Goal: Information Seeking & Learning: Check status

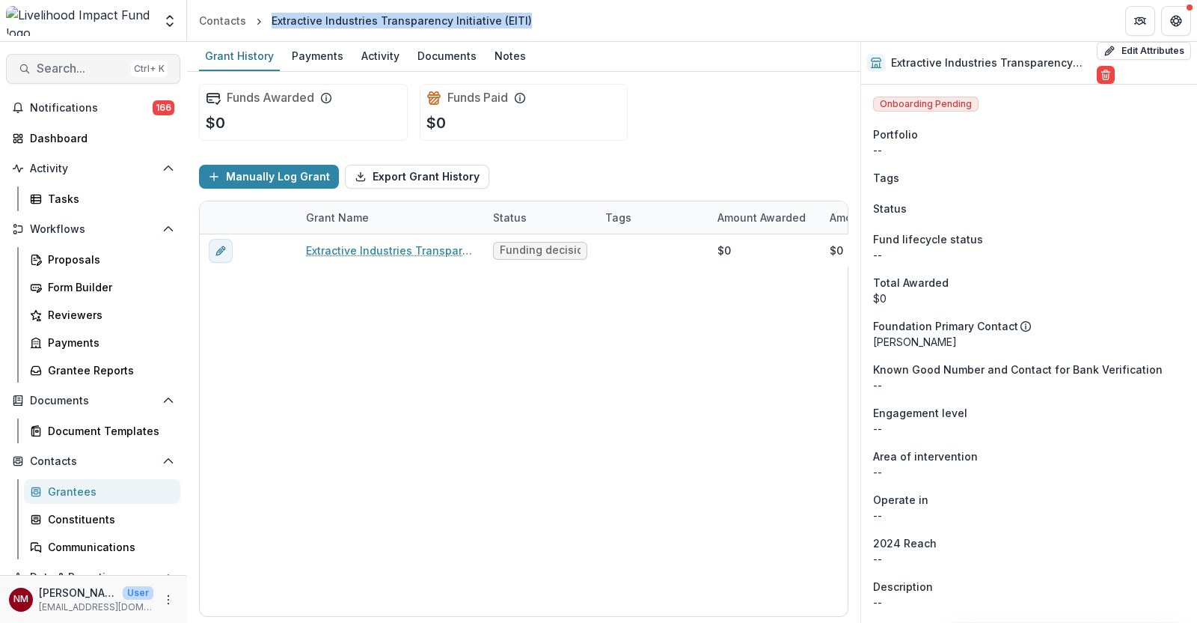
drag, startPoint x: 0, startPoint y: 0, endPoint x: 67, endPoint y: 67, distance: 95.3
click at [67, 67] on span "Search..." at bounding box center [81, 68] width 88 height 14
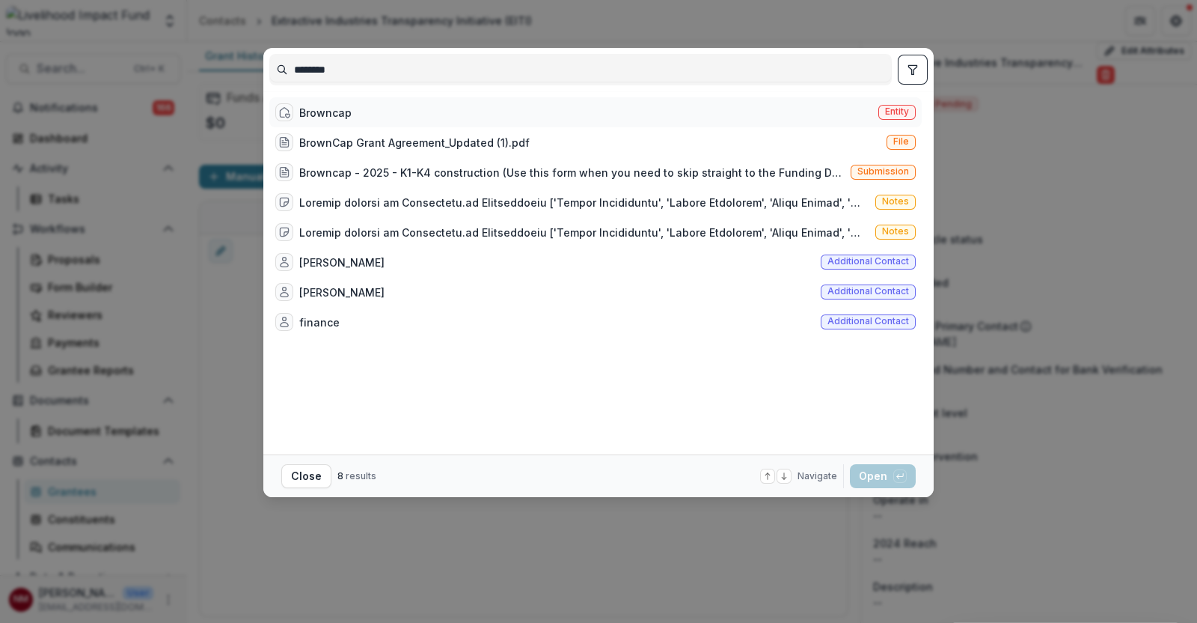
type input "********"
click at [329, 109] on div "Browncap" at bounding box center [325, 113] width 52 height 16
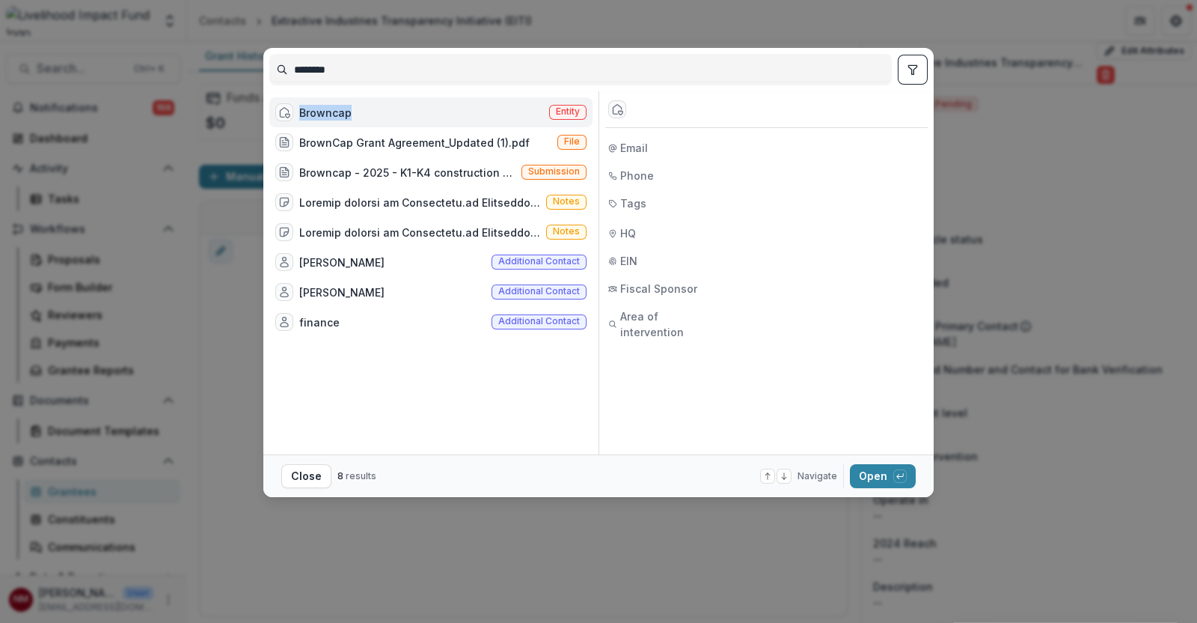
click at [329, 109] on div "Browncap" at bounding box center [325, 113] width 52 height 16
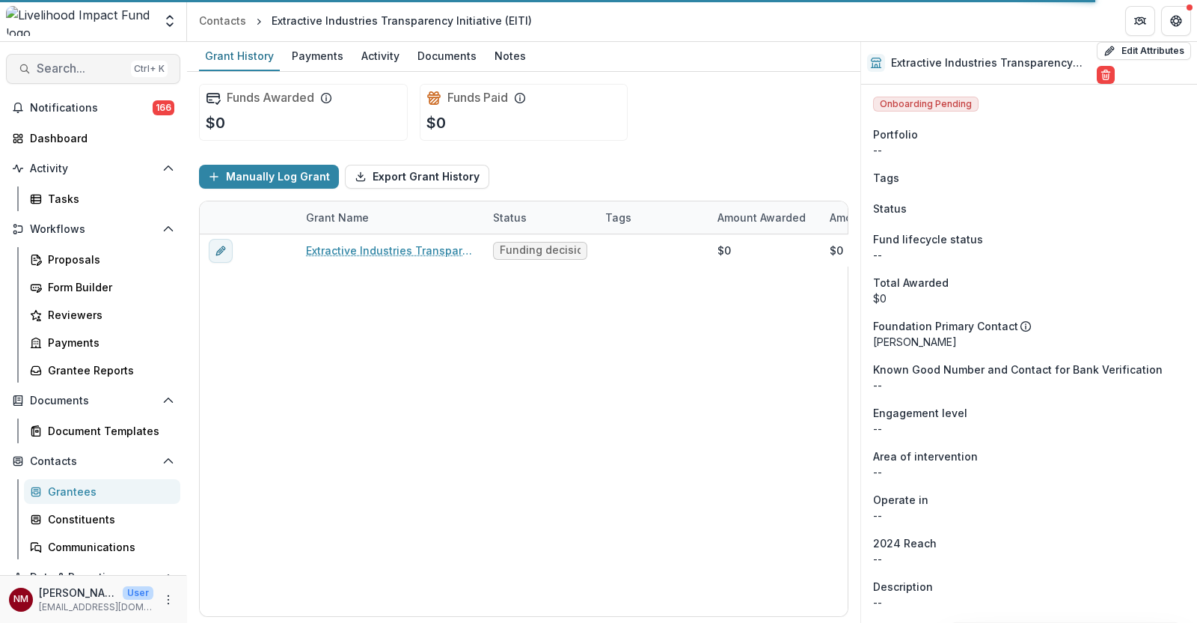
click at [84, 56] on button "Search... Ctrl + K" at bounding box center [93, 69] width 174 height 30
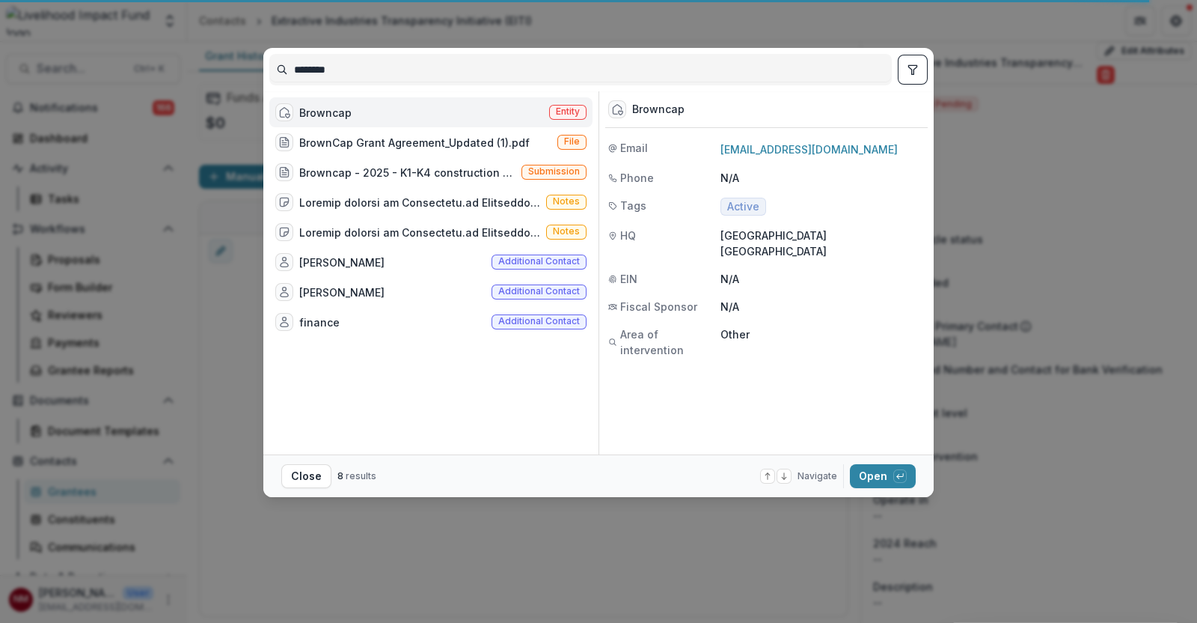
click at [338, 111] on div "Browncap" at bounding box center [325, 113] width 52 height 16
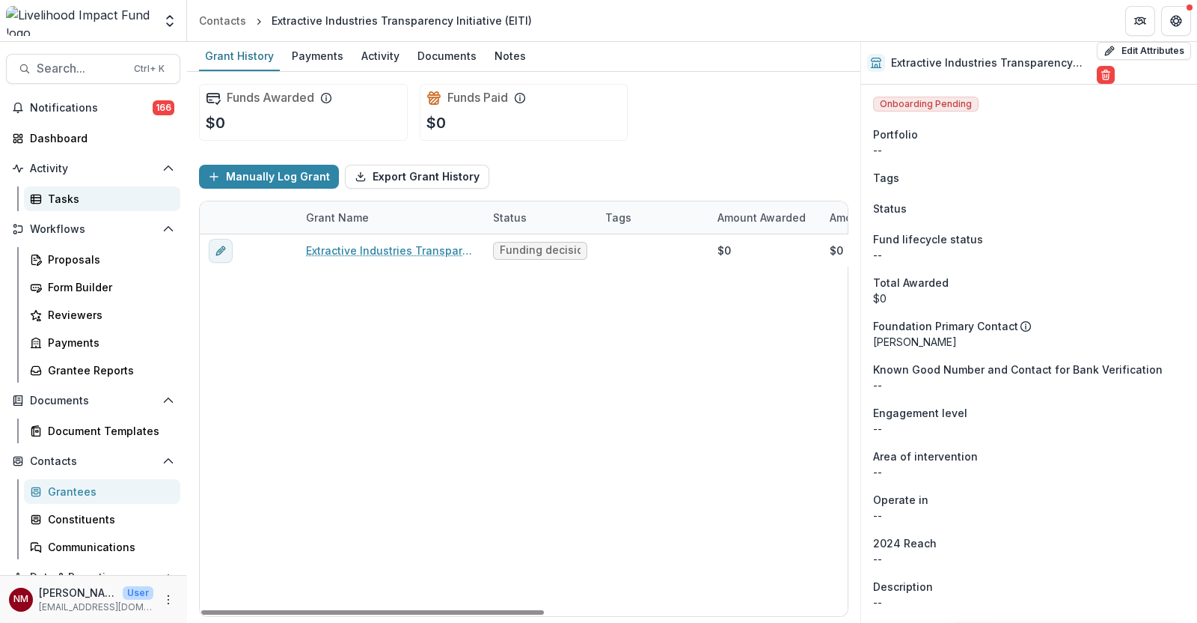
click at [111, 202] on div "Tasks" at bounding box center [108, 199] width 120 height 16
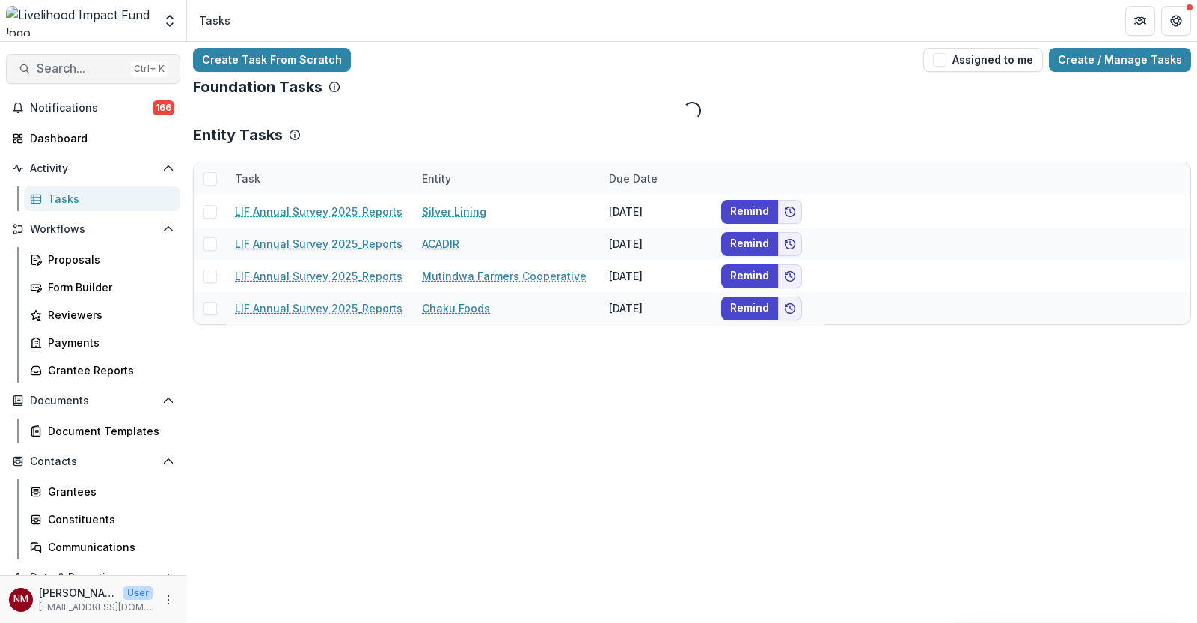
click at [95, 72] on span "Search..." at bounding box center [81, 68] width 88 height 14
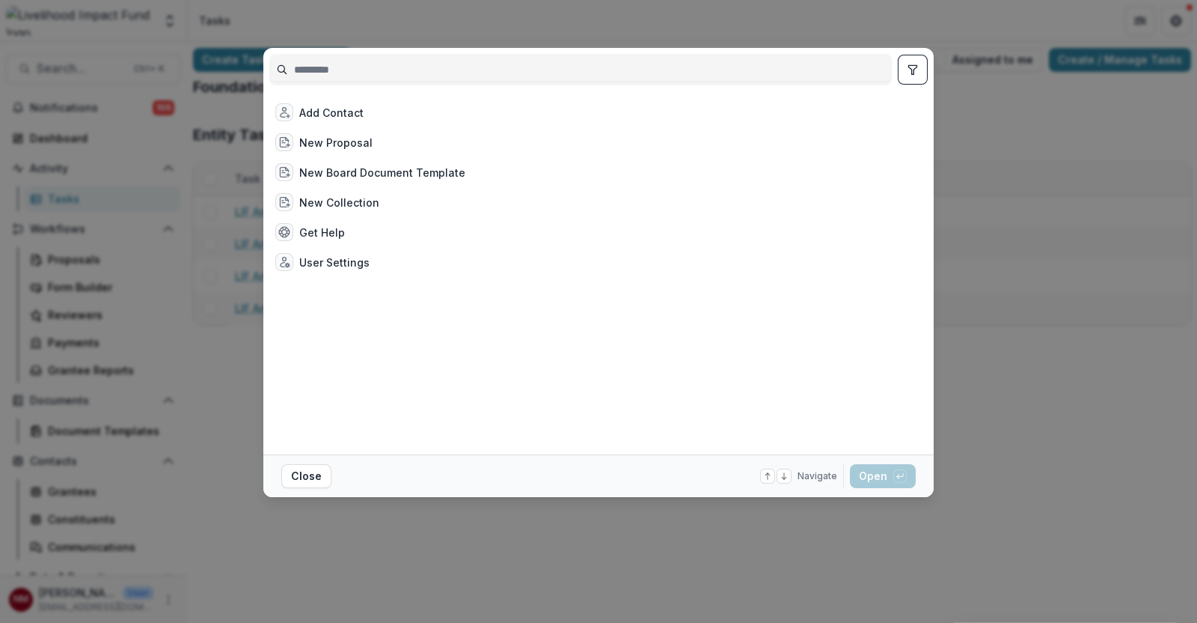
click at [311, 65] on input at bounding box center [580, 70] width 621 height 24
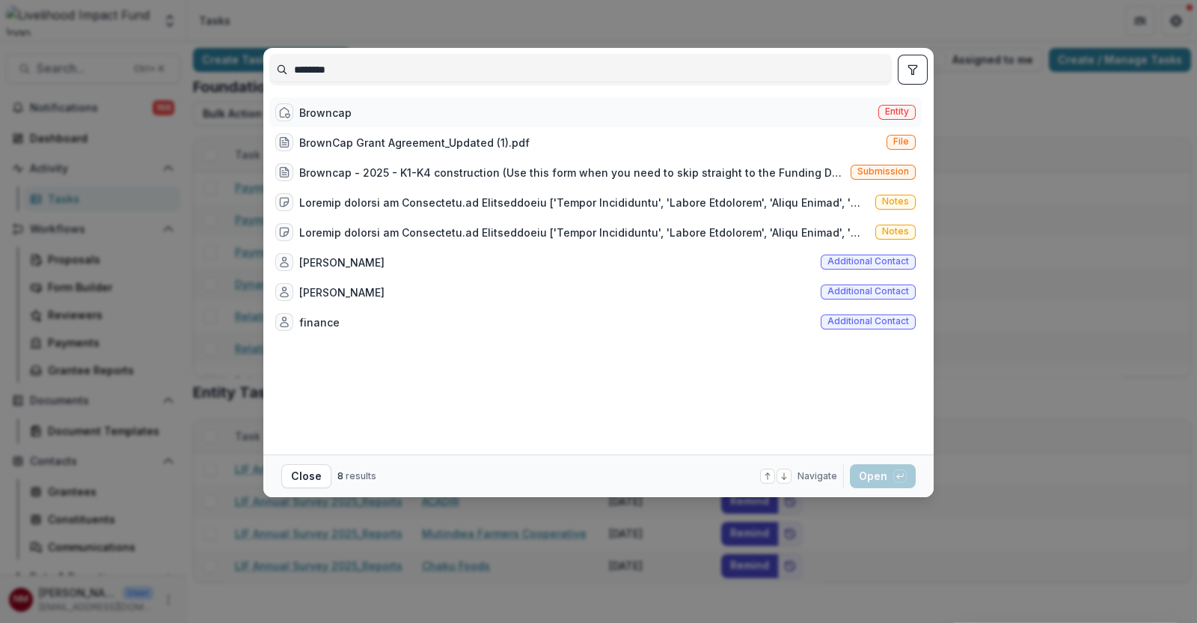
type input "********"
click at [323, 108] on div "Browncap" at bounding box center [325, 113] width 52 height 16
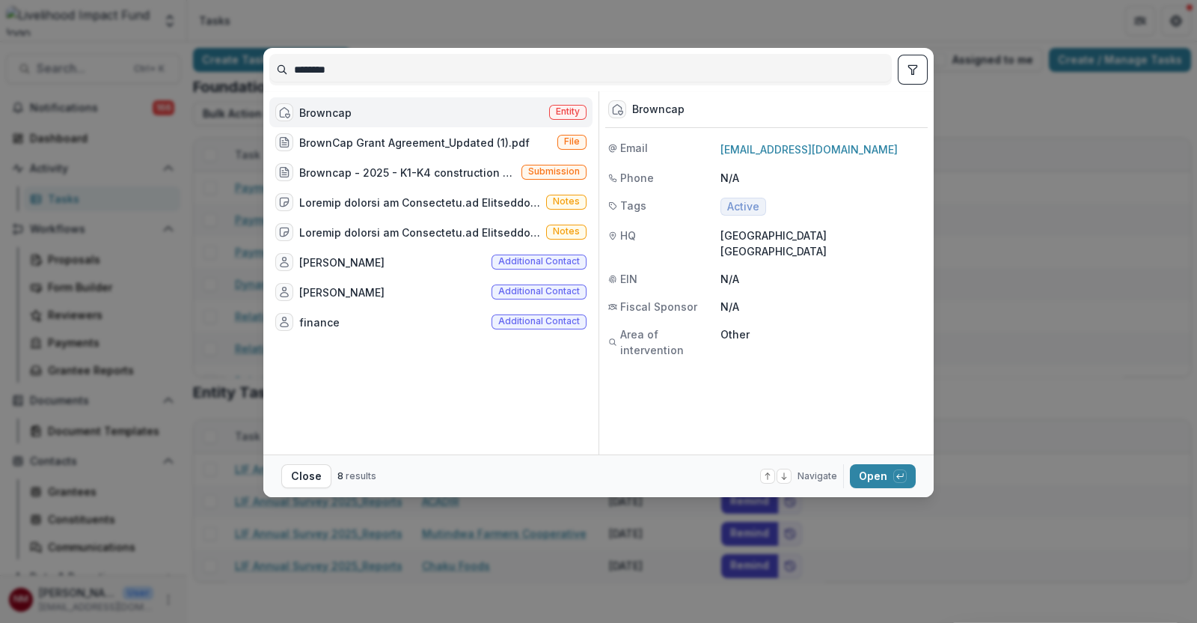
click at [323, 108] on div "Browncap" at bounding box center [325, 113] width 52 height 16
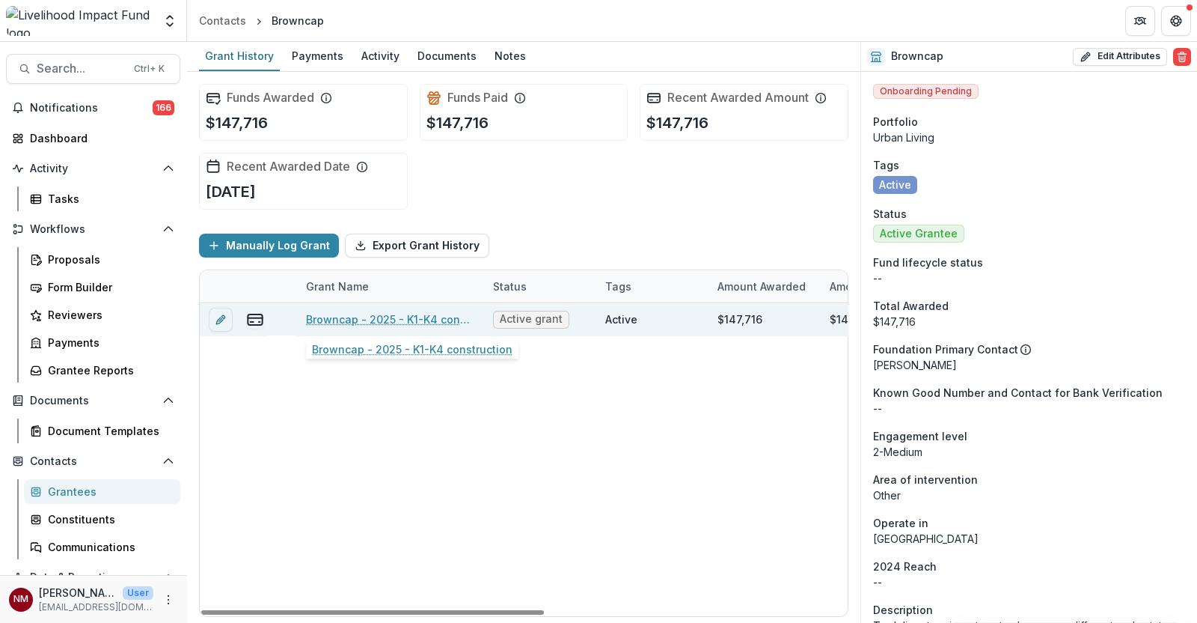
click at [343, 317] on link "Browncap - 2025 - K1-K4 construction" at bounding box center [390, 319] width 169 height 16
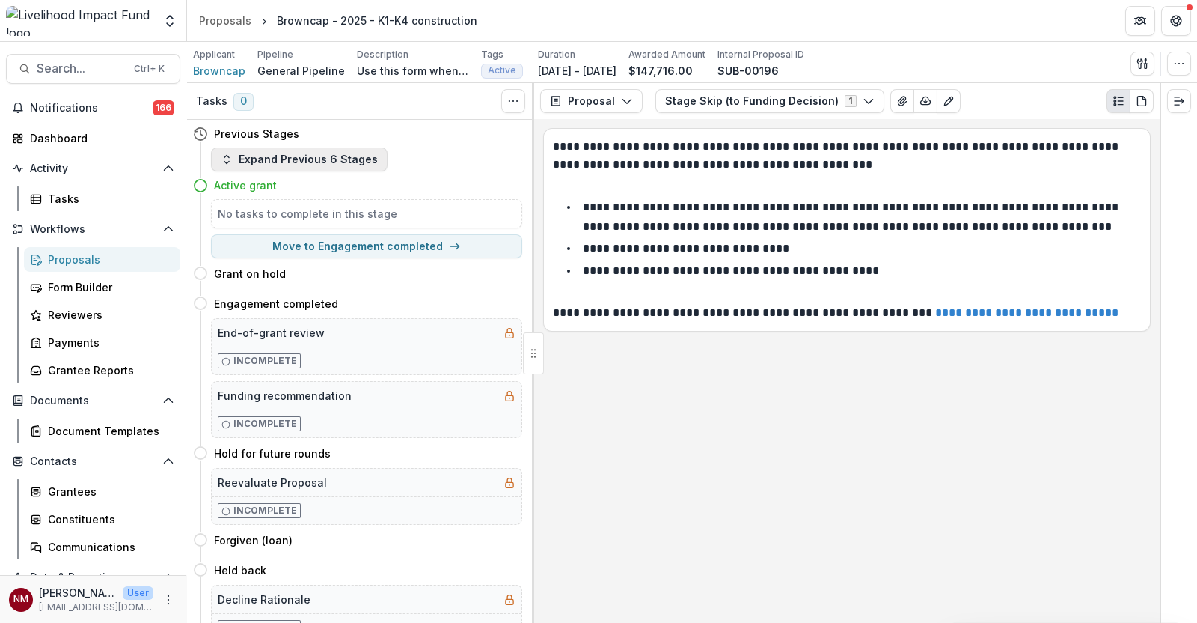
click at [367, 155] on button "Expand Previous 6 Stages" at bounding box center [299, 159] width 177 height 24
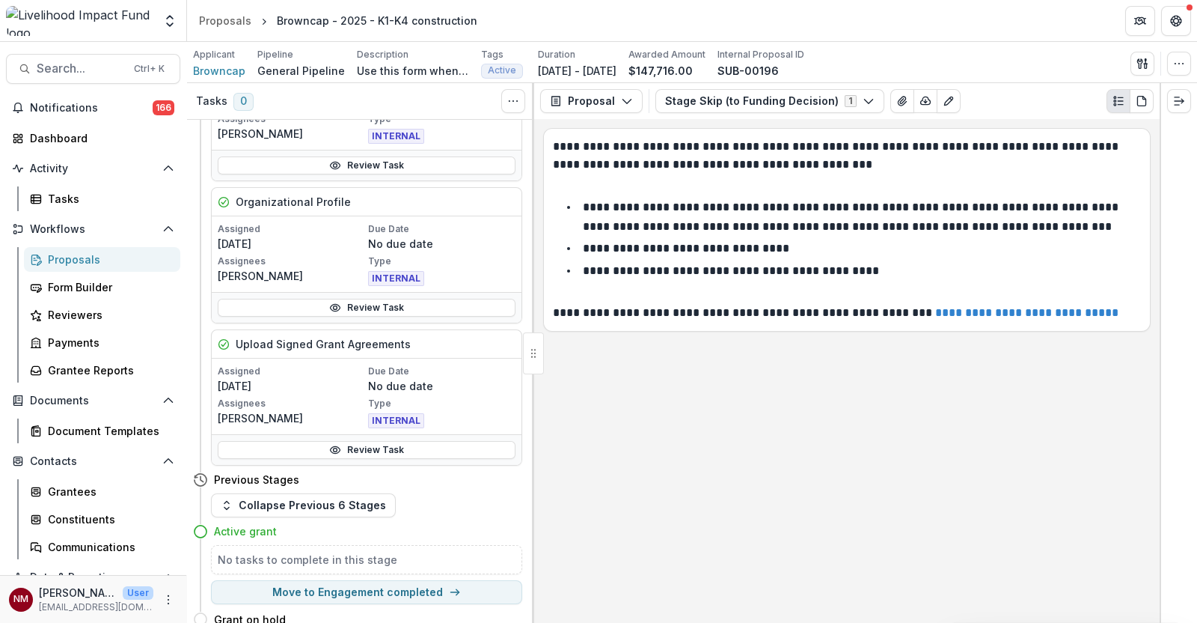
scroll to position [263, 0]
click at [368, 404] on p "Type" at bounding box center [441, 402] width 147 height 13
click at [352, 451] on link "Review Task" at bounding box center [367, 449] width 298 height 18
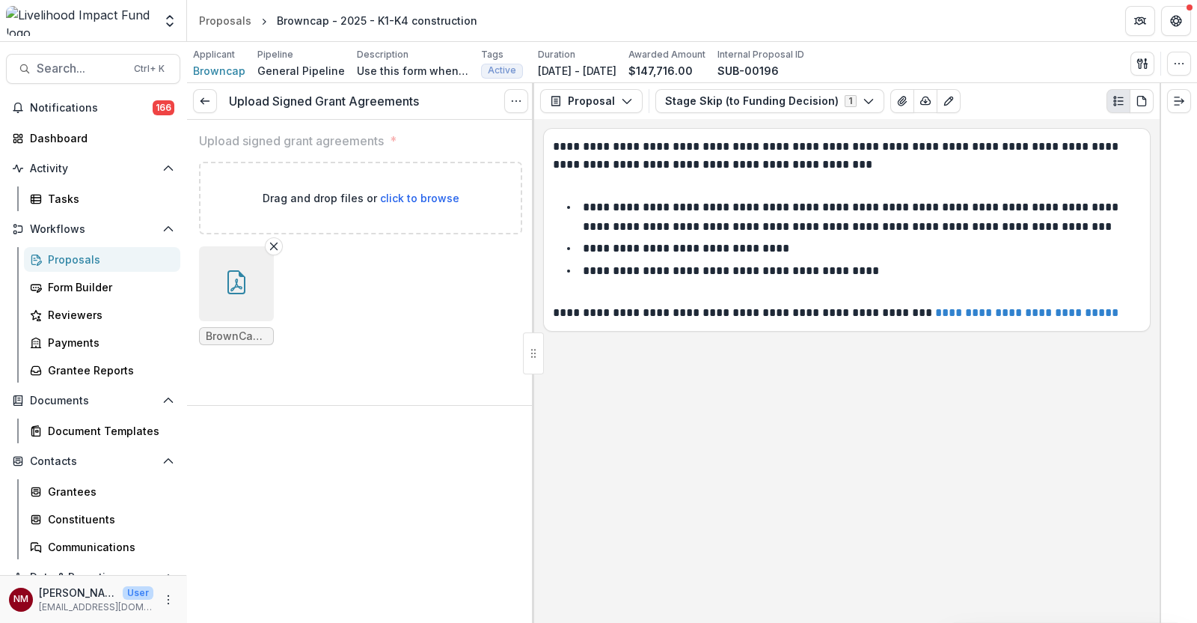
click at [233, 290] on icon "button" at bounding box center [237, 282] width 24 height 24
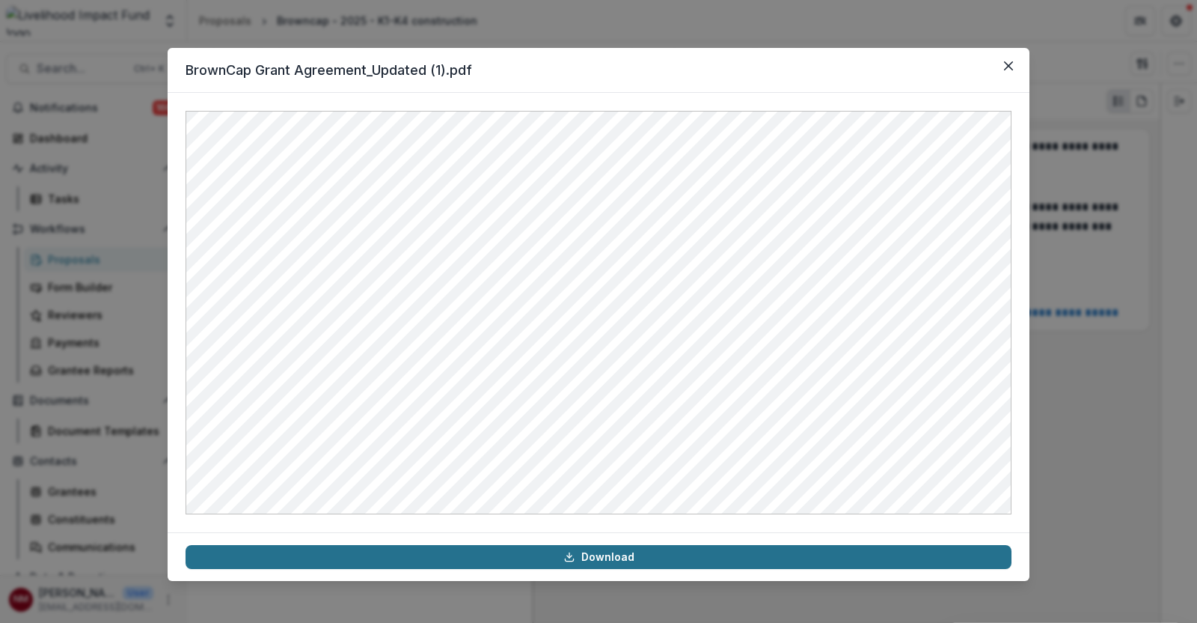
click at [585, 562] on link "Download" at bounding box center [599, 557] width 826 height 24
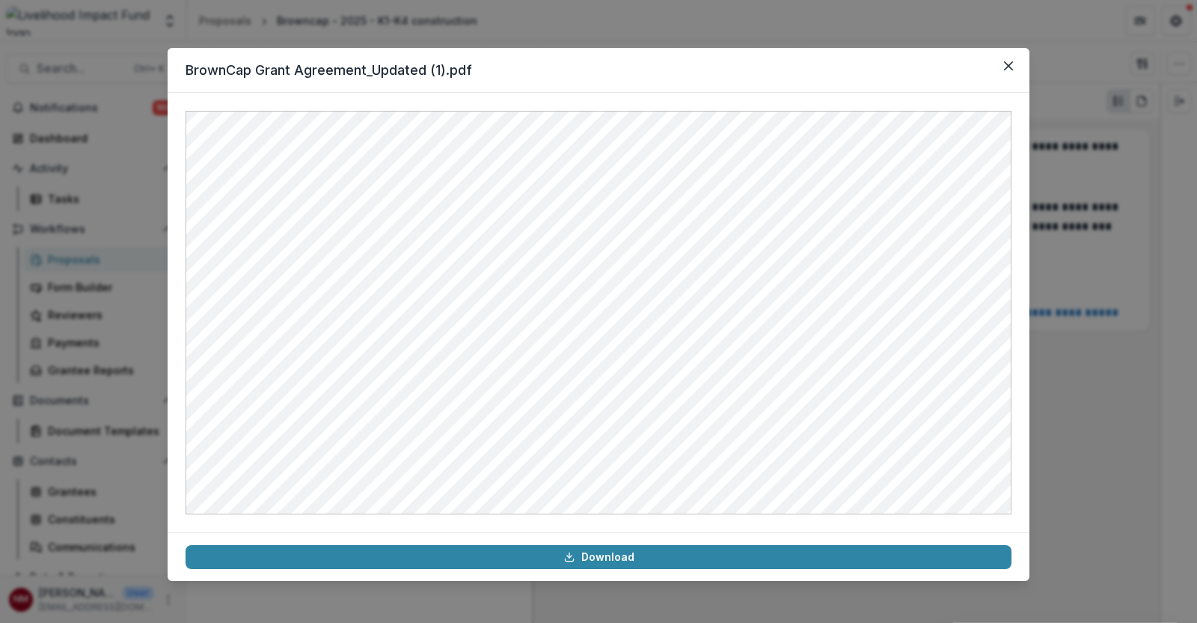
click at [703, 31] on div "BrownCap Grant Agreement_Updated (1).pdf Download" at bounding box center [598, 311] width 1197 height 623
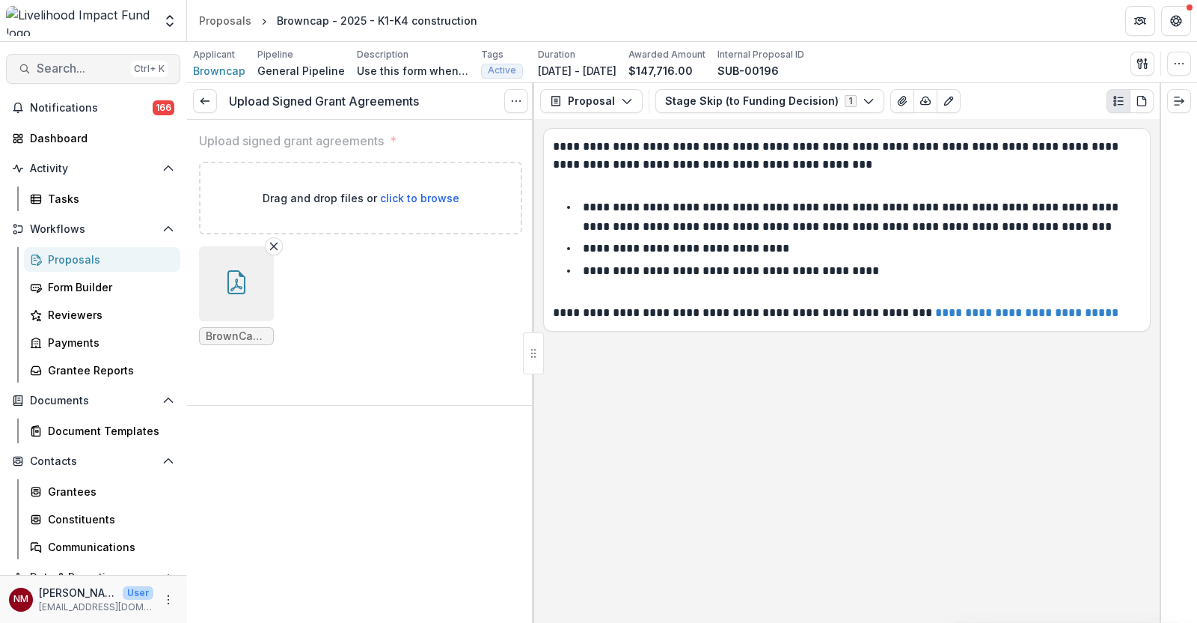
click at [85, 76] on button "Search... Ctrl + K" at bounding box center [93, 69] width 174 height 30
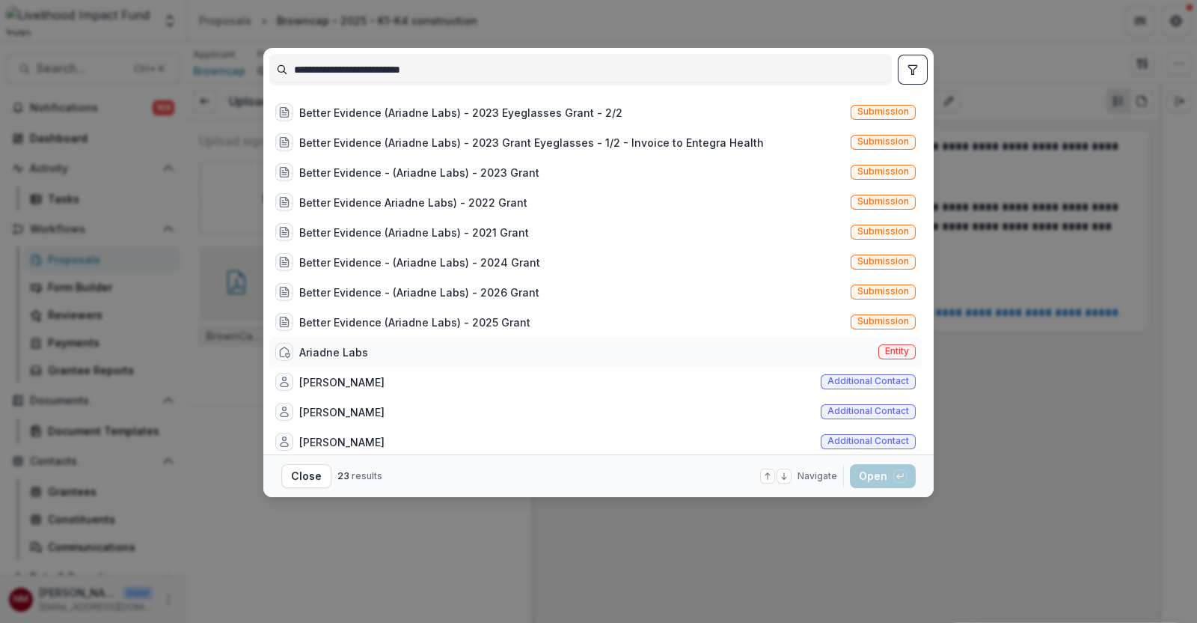
type input "**********"
click at [336, 349] on div "Ariadne Labs" at bounding box center [333, 352] width 69 height 16
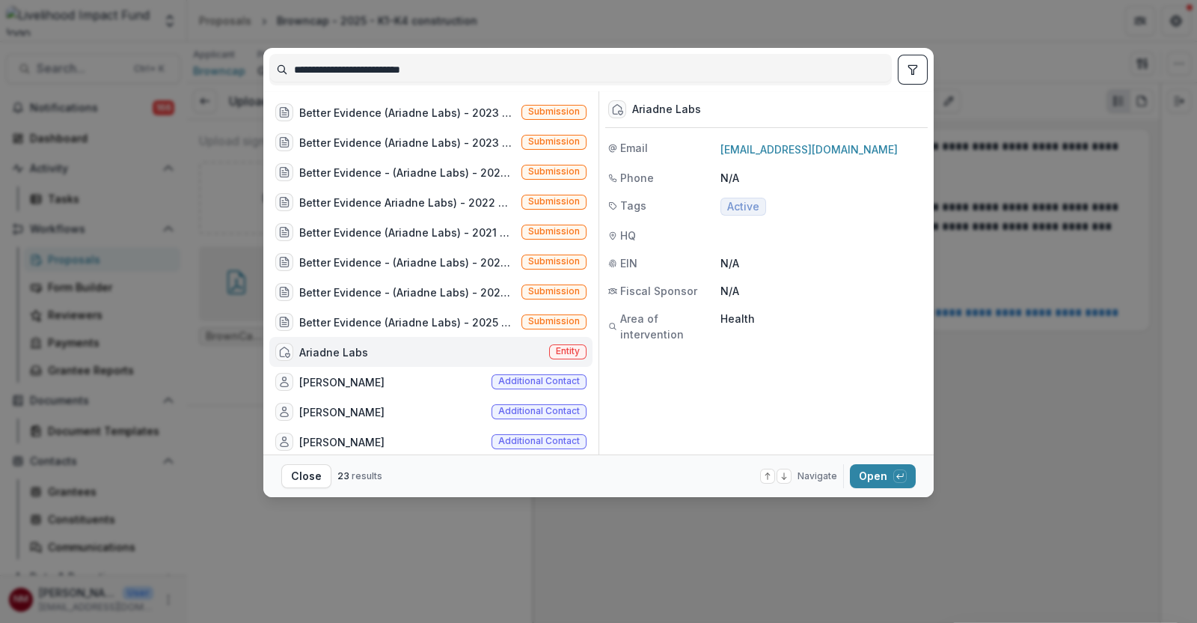
click at [336, 349] on div "Ariadne Labs" at bounding box center [333, 352] width 69 height 16
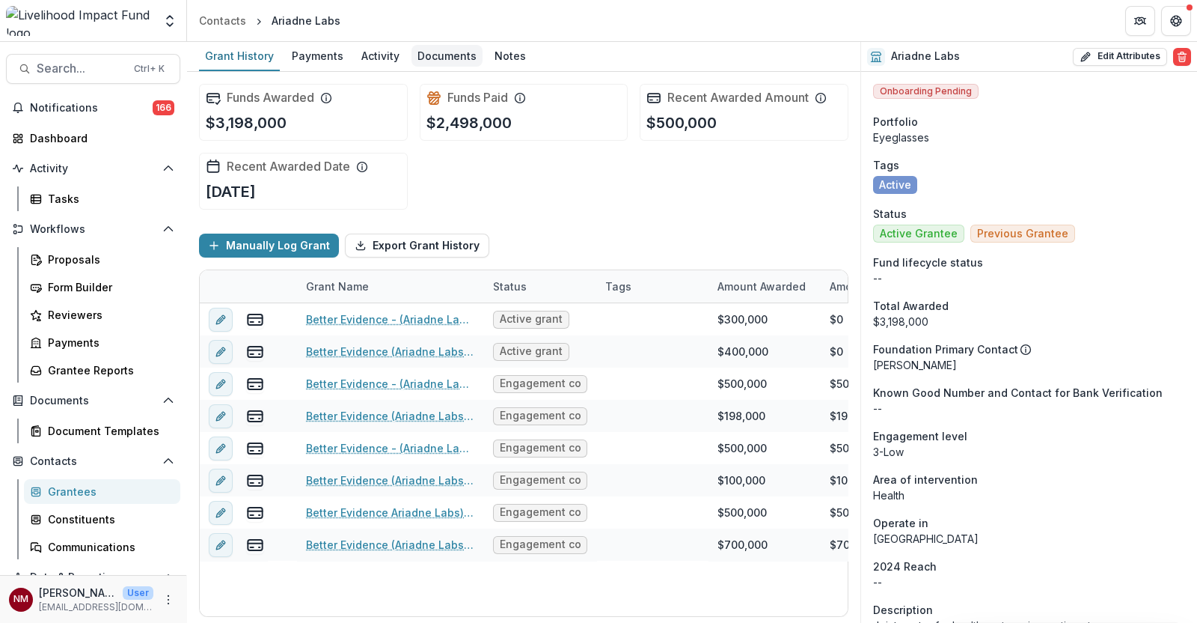
click at [447, 59] on div "Documents" at bounding box center [447, 56] width 71 height 22
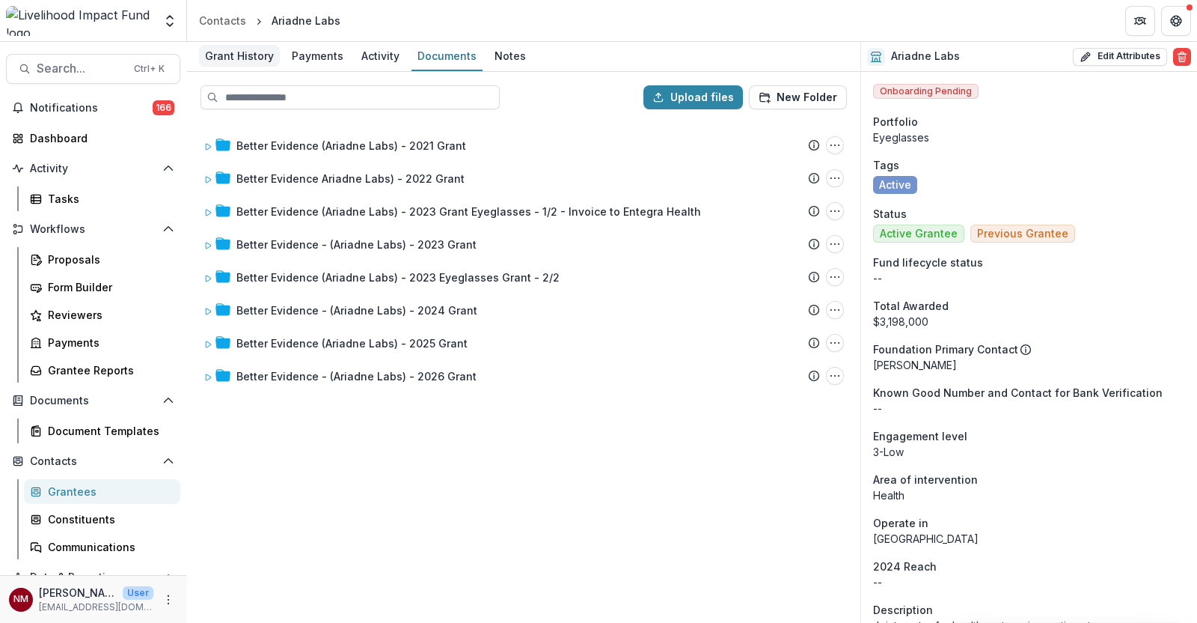
click at [225, 58] on div "Grant History" at bounding box center [239, 56] width 81 height 22
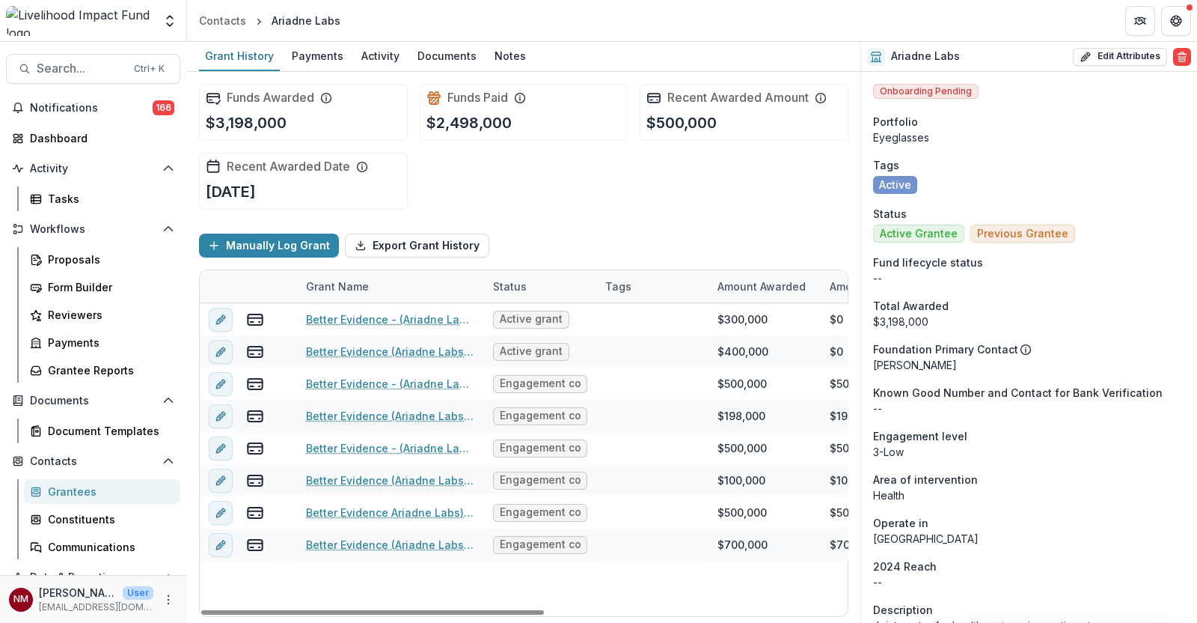
drag, startPoint x: 468, startPoint y: 618, endPoint x: 558, endPoint y: 627, distance: 89.5
click at [558, 622] on html "Skip to content Team Settings Admin Settings Contacts Ariadne Labs Search... Ct…" at bounding box center [598, 311] width 1197 height 623
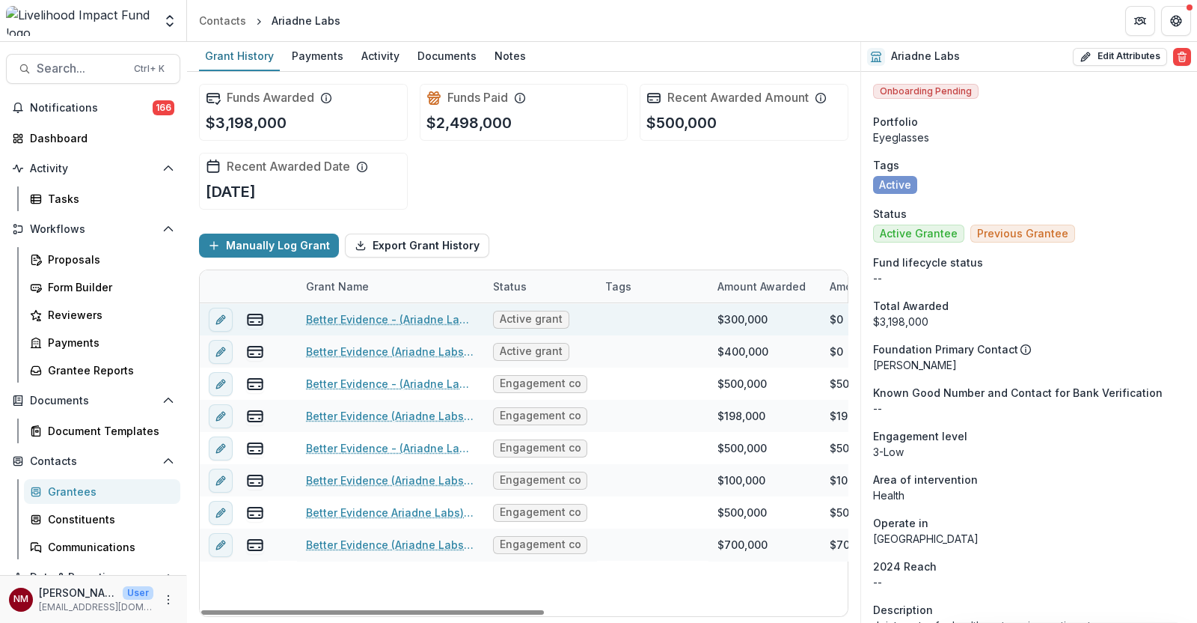
drag, startPoint x: 481, startPoint y: 295, endPoint x: 557, endPoint y: 304, distance: 76.1
click at [557, 304] on div "Grant Name Status Tags Amount Awarded Amount Paid Grant Type Amount Requested S…" at bounding box center [524, 443] width 648 height 346
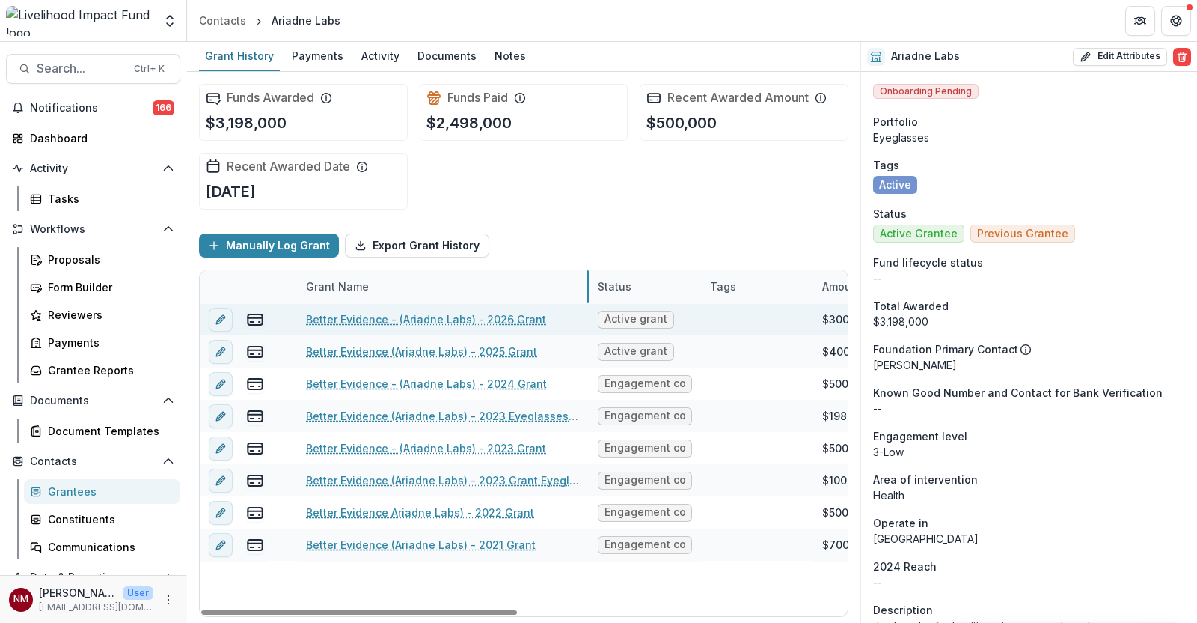
drag, startPoint x: 483, startPoint y: 293, endPoint x: 587, endPoint y: 308, distance: 105.7
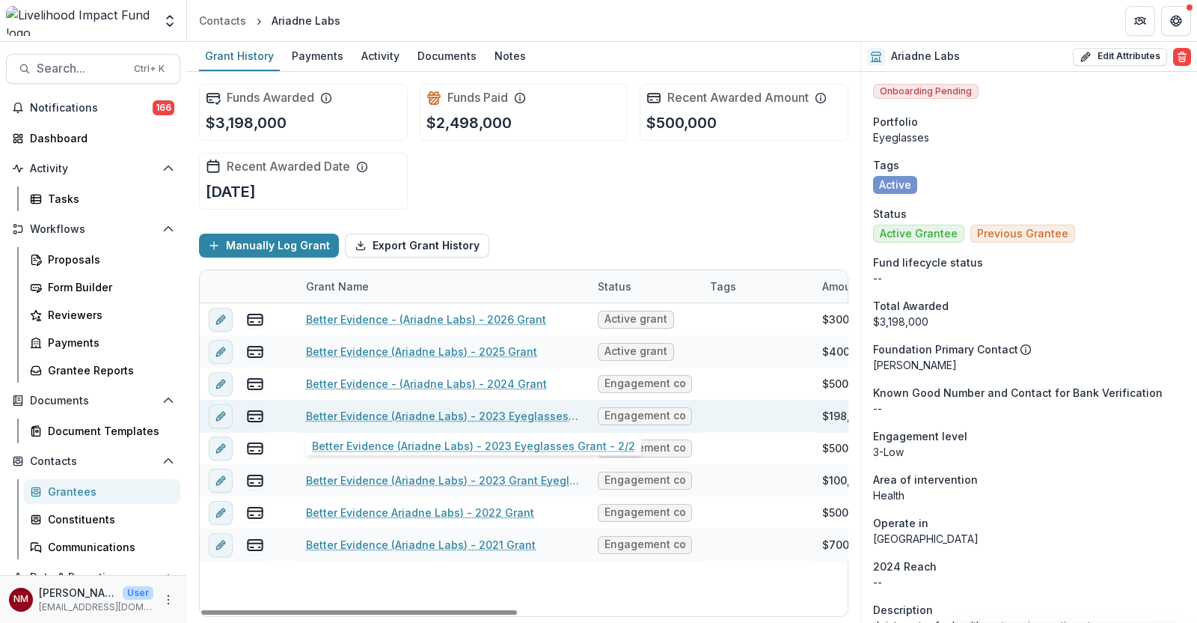
click at [438, 409] on link "Better Evidence (Ariadne Labs) - 2023 Eyeglasses Grant - 2/2" at bounding box center [443, 416] width 274 height 16
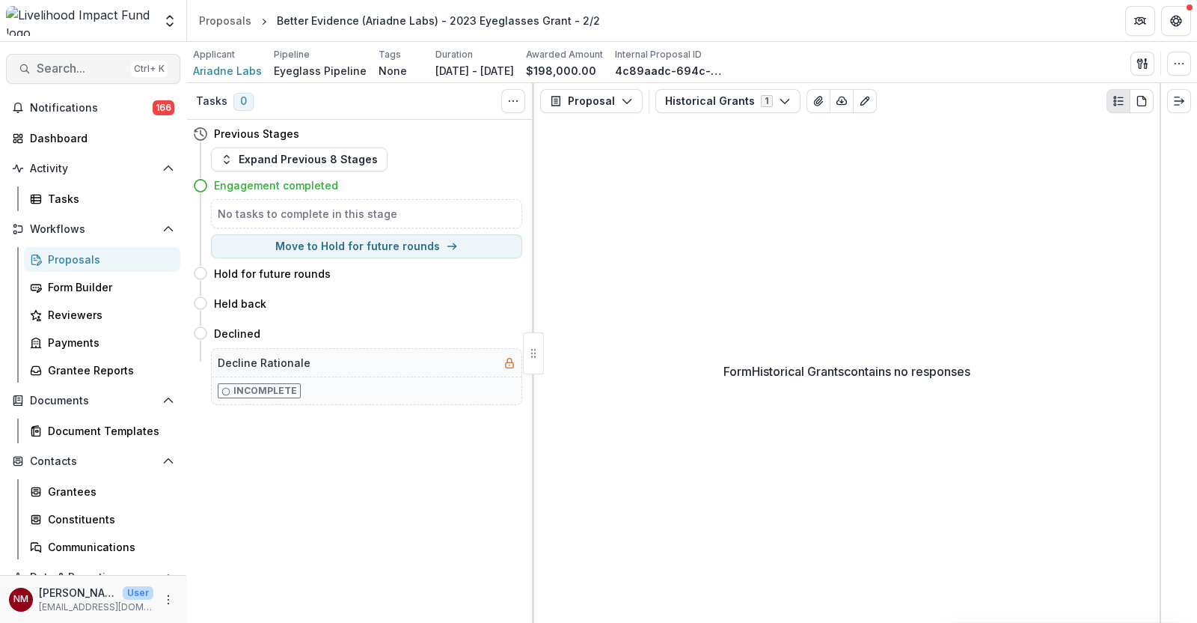
click at [61, 64] on span "Search..." at bounding box center [81, 68] width 88 height 14
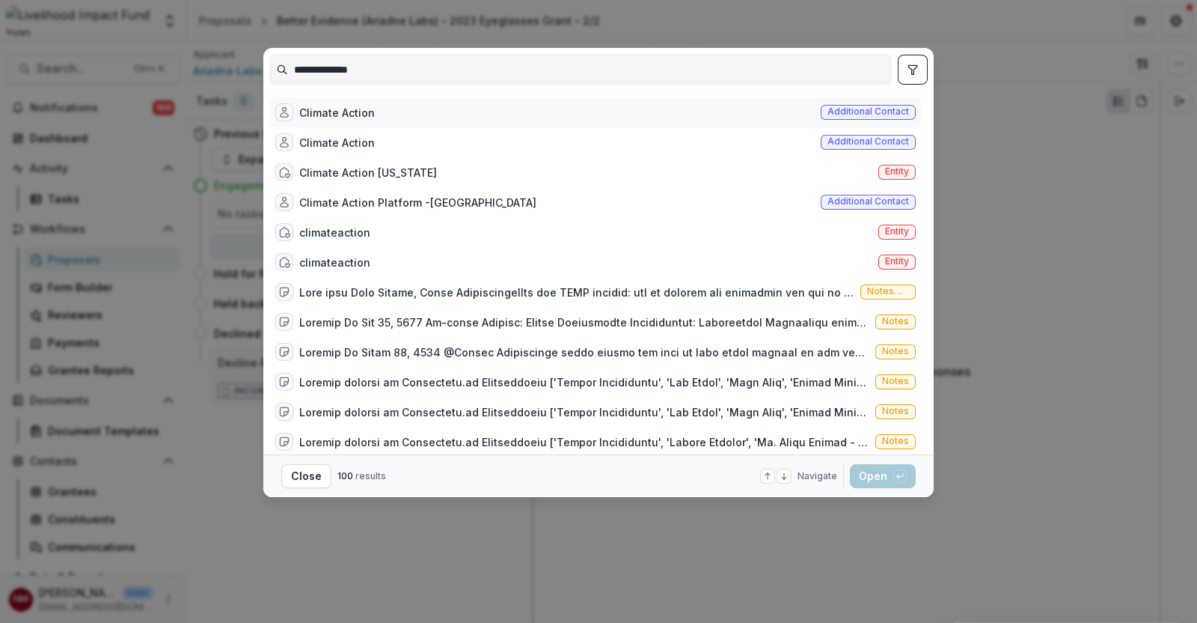
type input "**********"
click at [301, 113] on div "Climate Action" at bounding box center [337, 113] width 76 height 16
click at [307, 106] on div "Climate Action" at bounding box center [337, 113] width 76 height 16
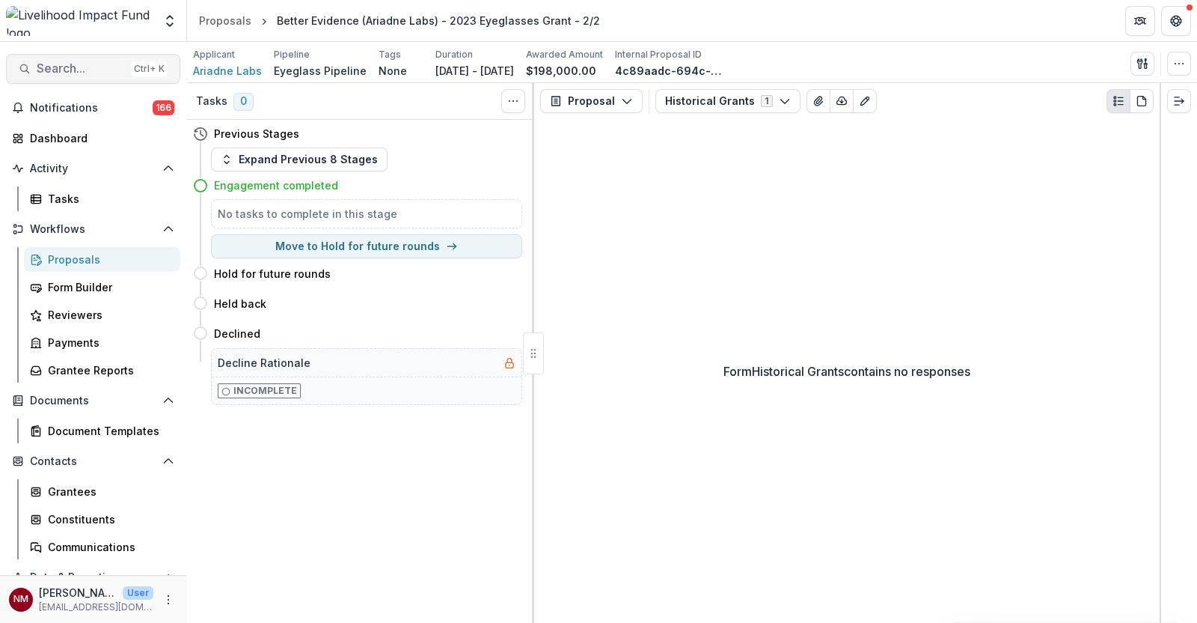
click at [106, 76] on span "Search..." at bounding box center [81, 68] width 88 height 14
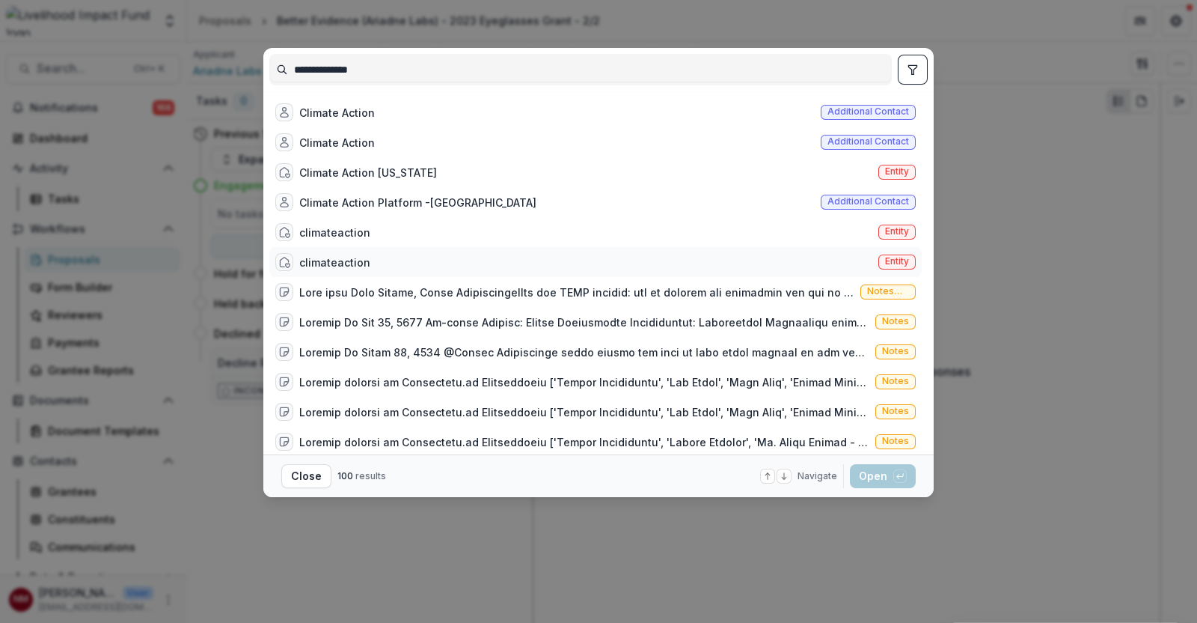
click at [362, 262] on div "climateaction" at bounding box center [334, 262] width 71 height 16
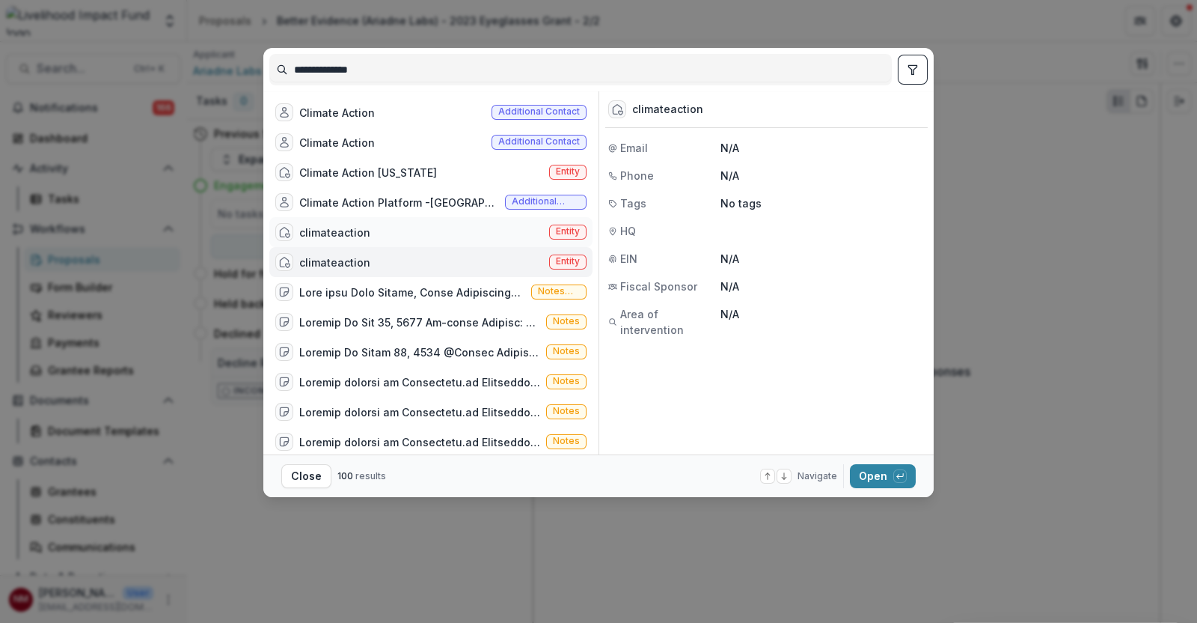
click at [357, 233] on div "climateaction" at bounding box center [334, 233] width 71 height 16
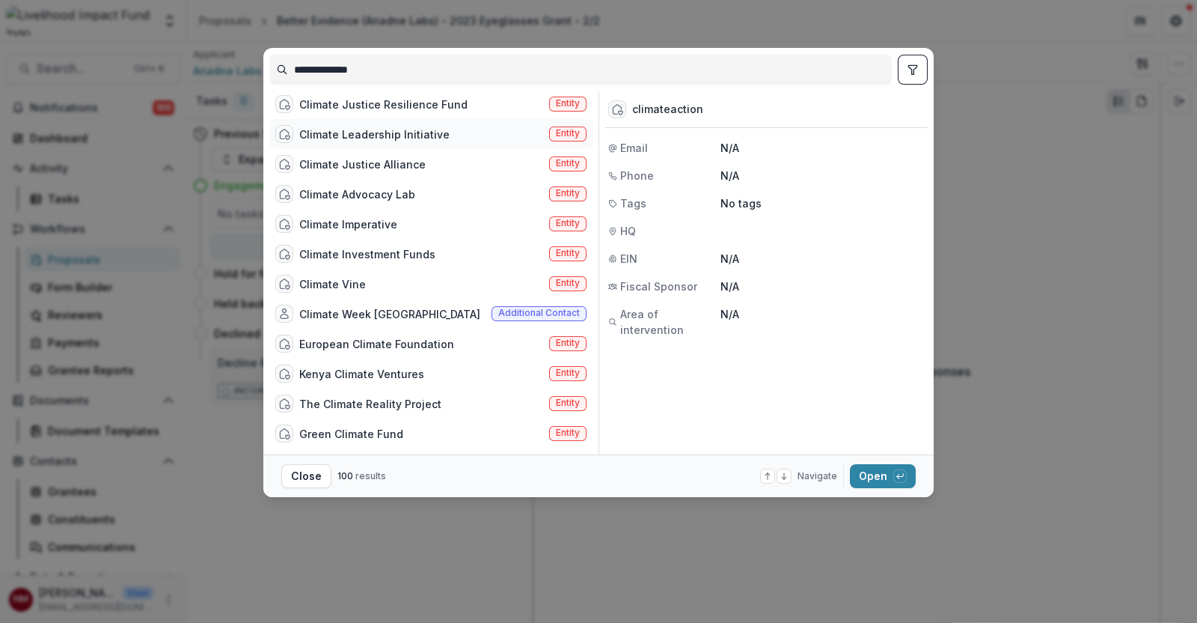
scroll to position [654, 0]
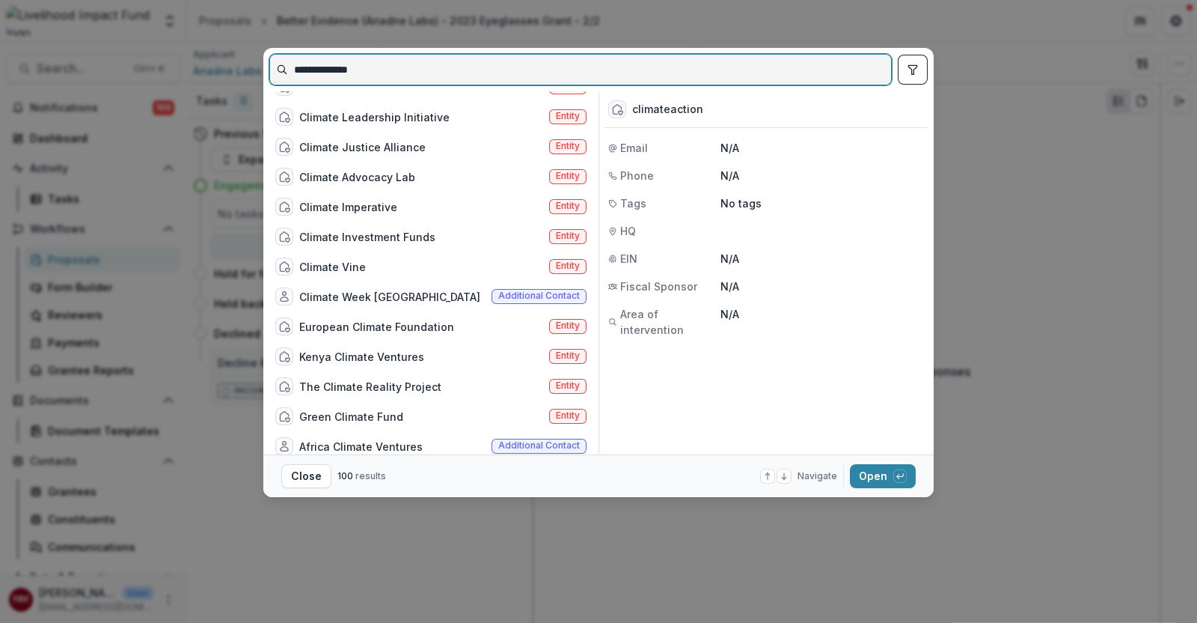
drag, startPoint x: 379, startPoint y: 69, endPoint x: 279, endPoint y: 58, distance: 100.9
click at [279, 58] on input "**********" at bounding box center [580, 70] width 621 height 24
paste input
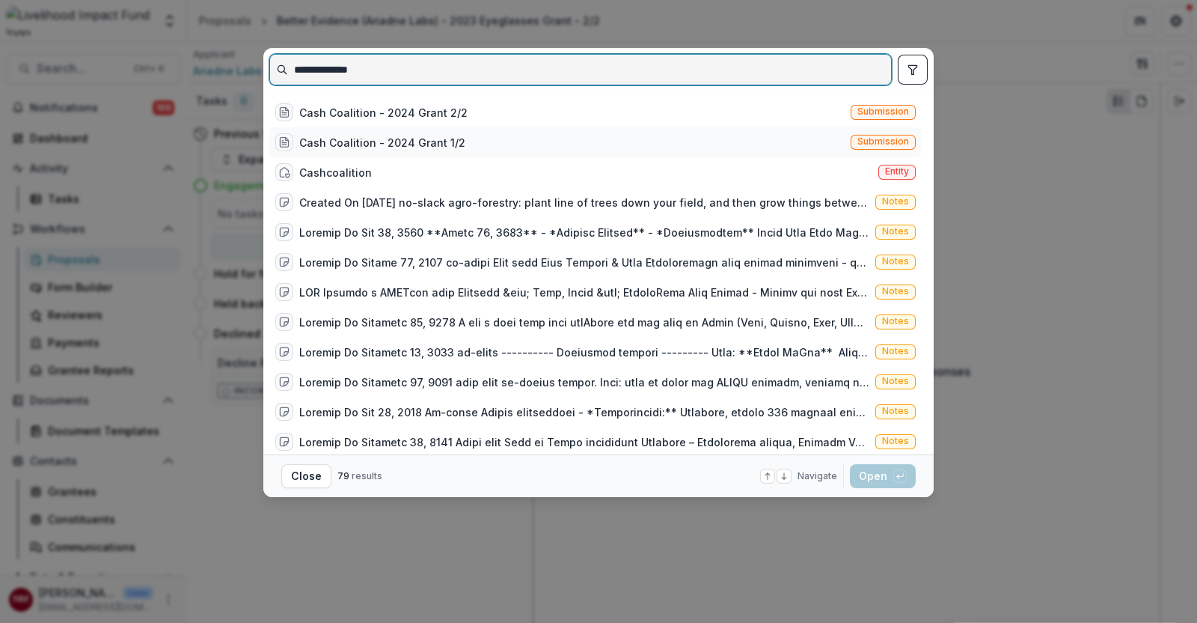
type input "**********"
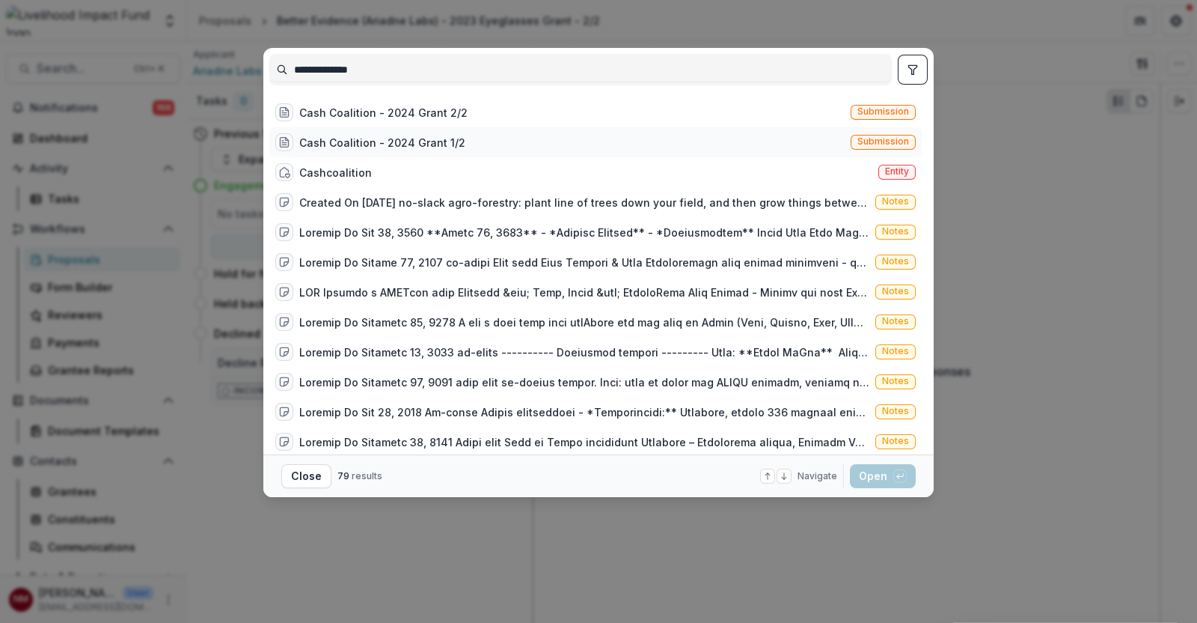
click at [355, 144] on div "Cash Coalition - 2024 Grant 1/2" at bounding box center [382, 143] width 166 height 16
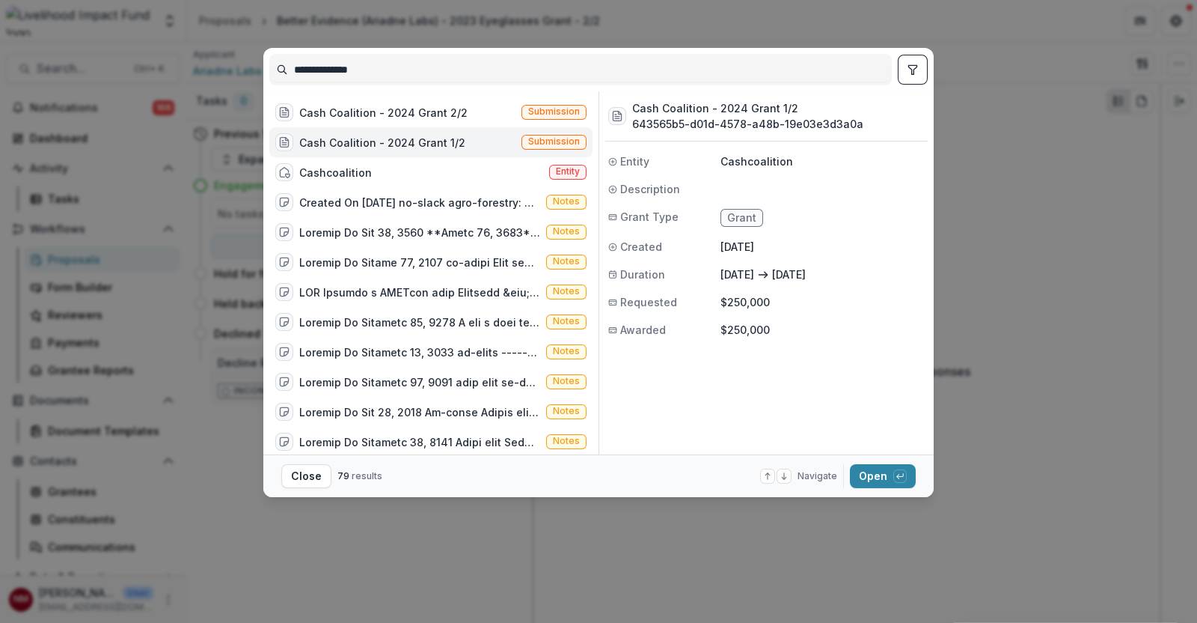
click at [352, 143] on div "Cash Coalition - 2024 Grant 1/2" at bounding box center [382, 143] width 166 height 16
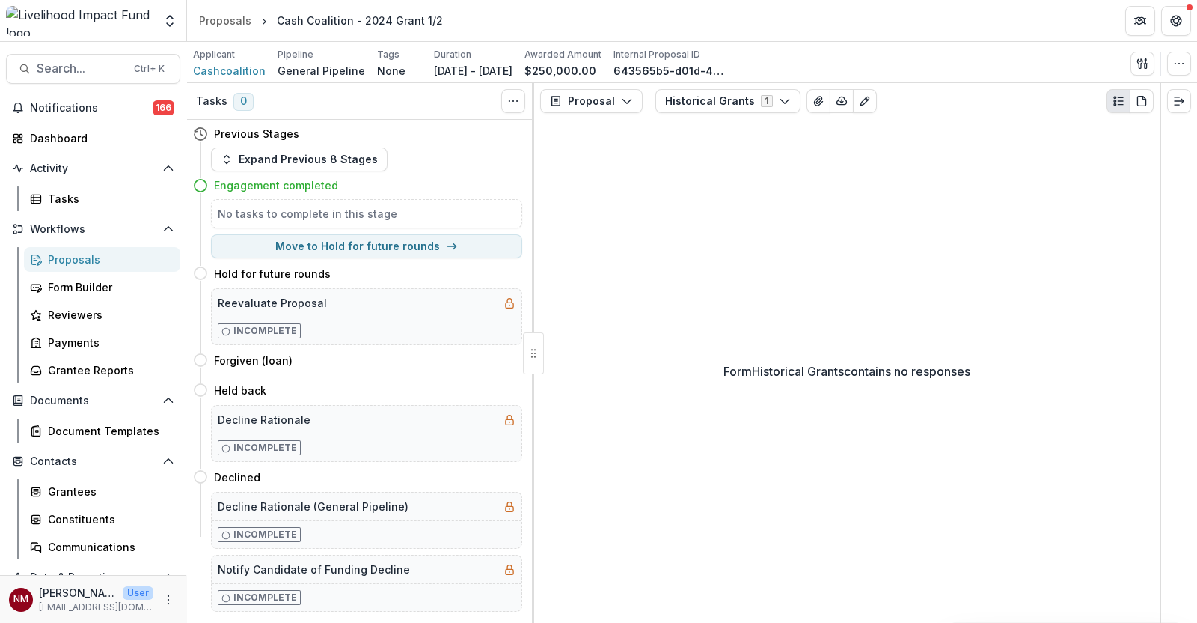
click at [226, 69] on span "Cashcoalition" at bounding box center [229, 71] width 73 height 16
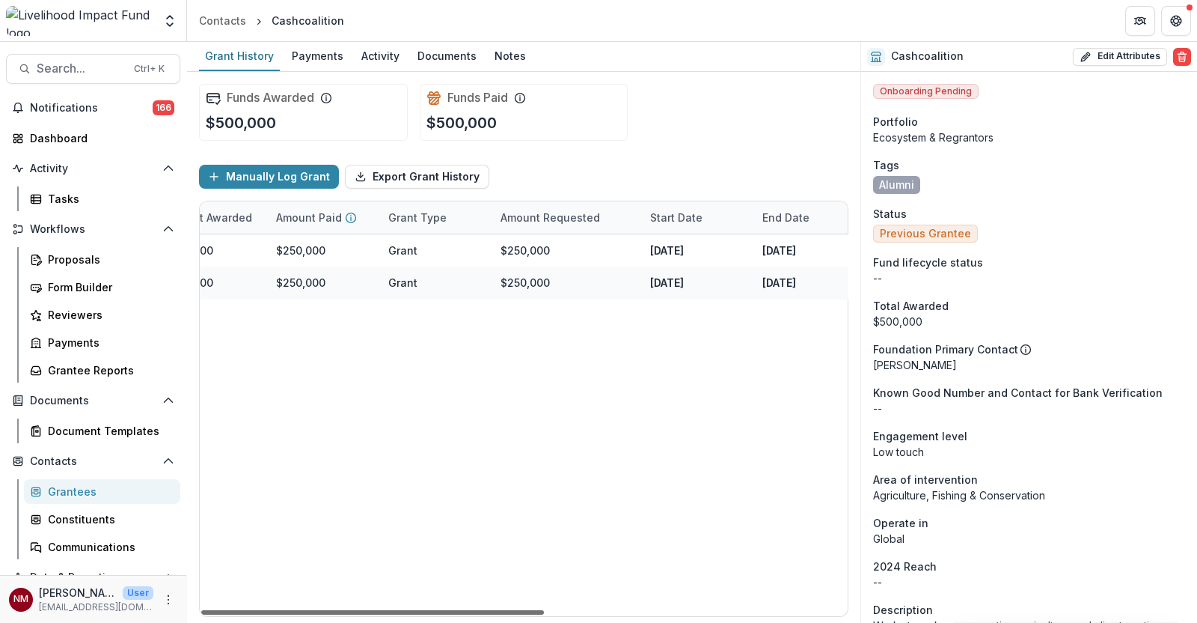
scroll to position [0, 571]
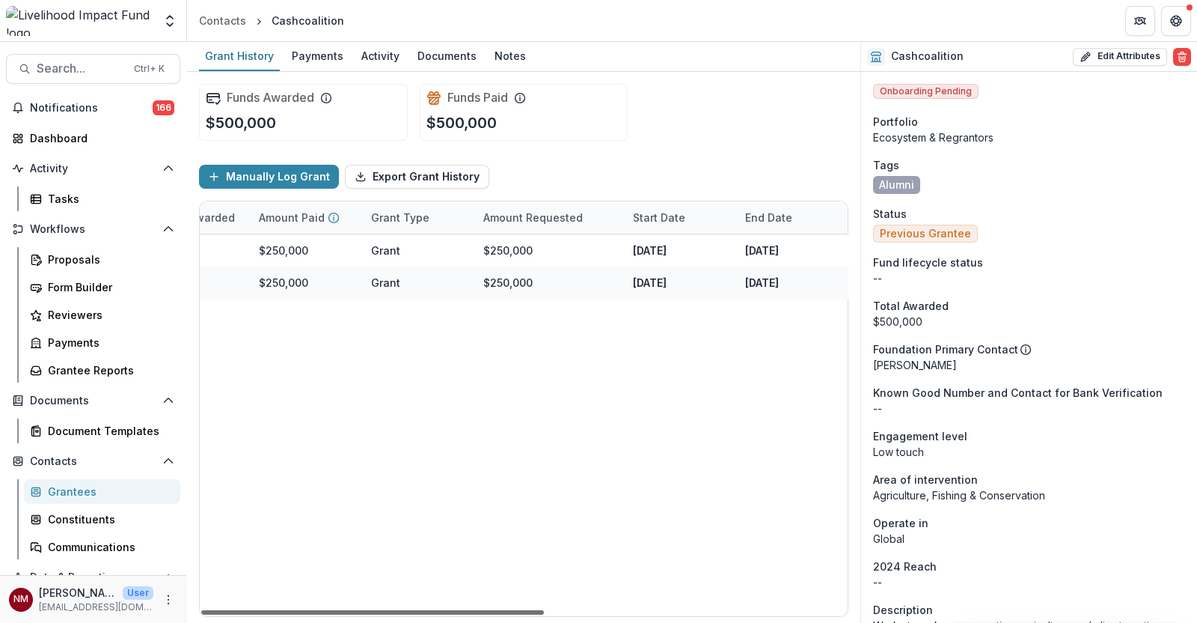
drag, startPoint x: 362, startPoint y: 608, endPoint x: 751, endPoint y: 626, distance: 389.6
click at [544, 614] on div at bounding box center [372, 612] width 343 height 4
click at [449, 58] on div "Documents" at bounding box center [447, 56] width 71 height 22
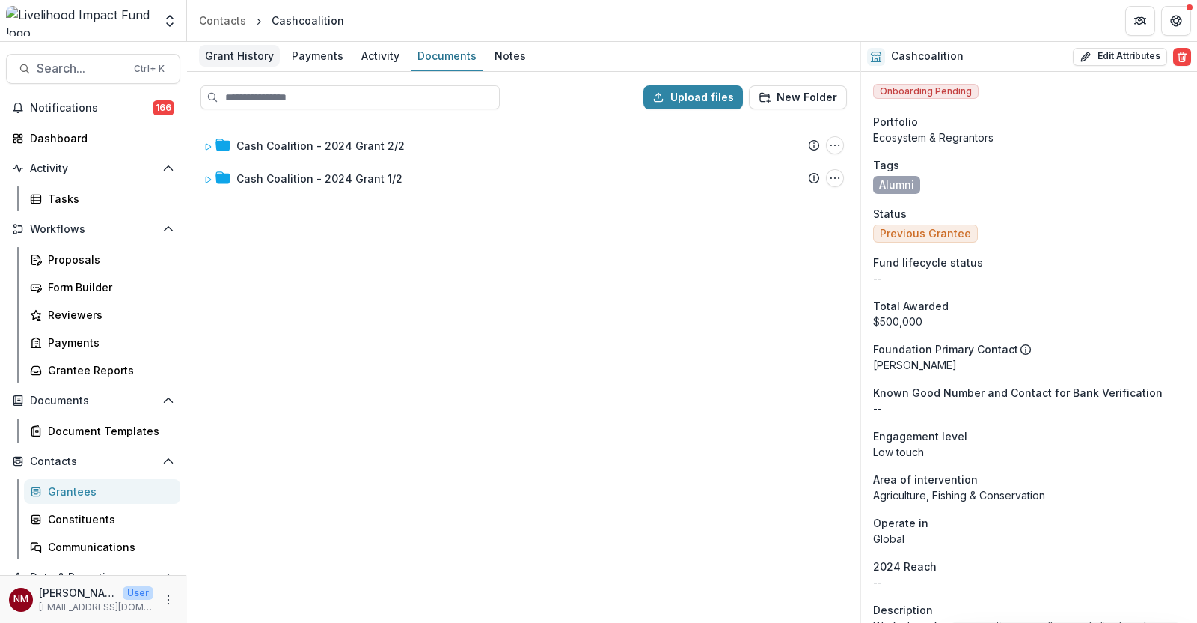
click at [228, 61] on div "Grant History" at bounding box center [239, 56] width 81 height 22
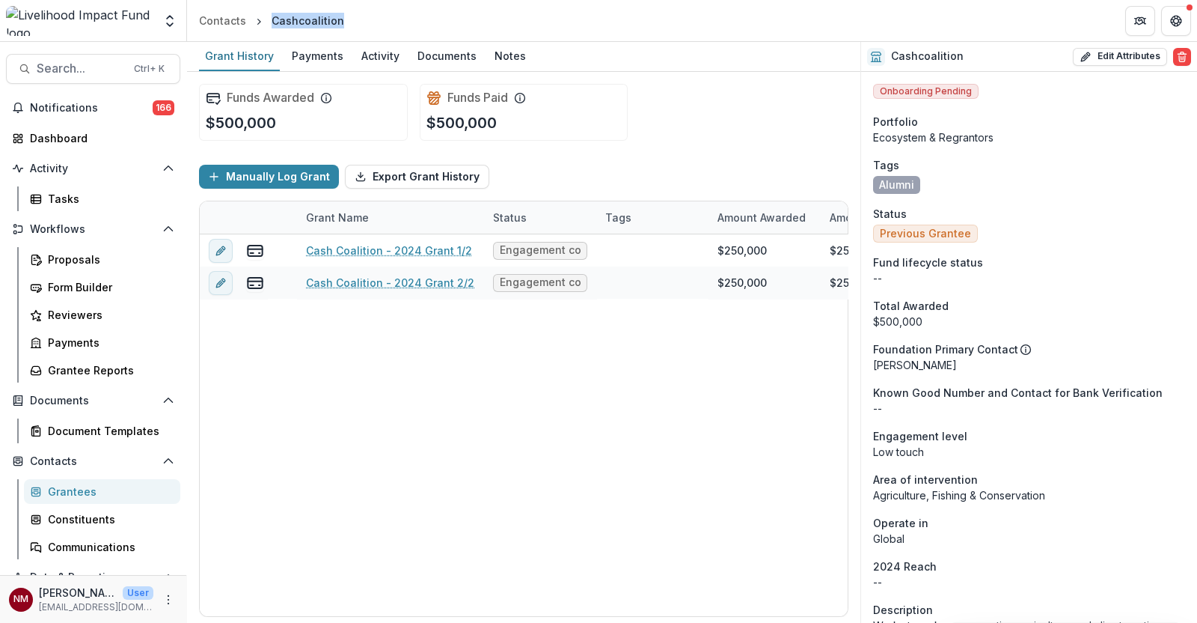
drag, startPoint x: 336, startPoint y: 20, endPoint x: 269, endPoint y: 28, distance: 67.0
click at [272, 28] on div "Cashcoalition" at bounding box center [308, 21] width 73 height 16
copy div "Cashcoalition"
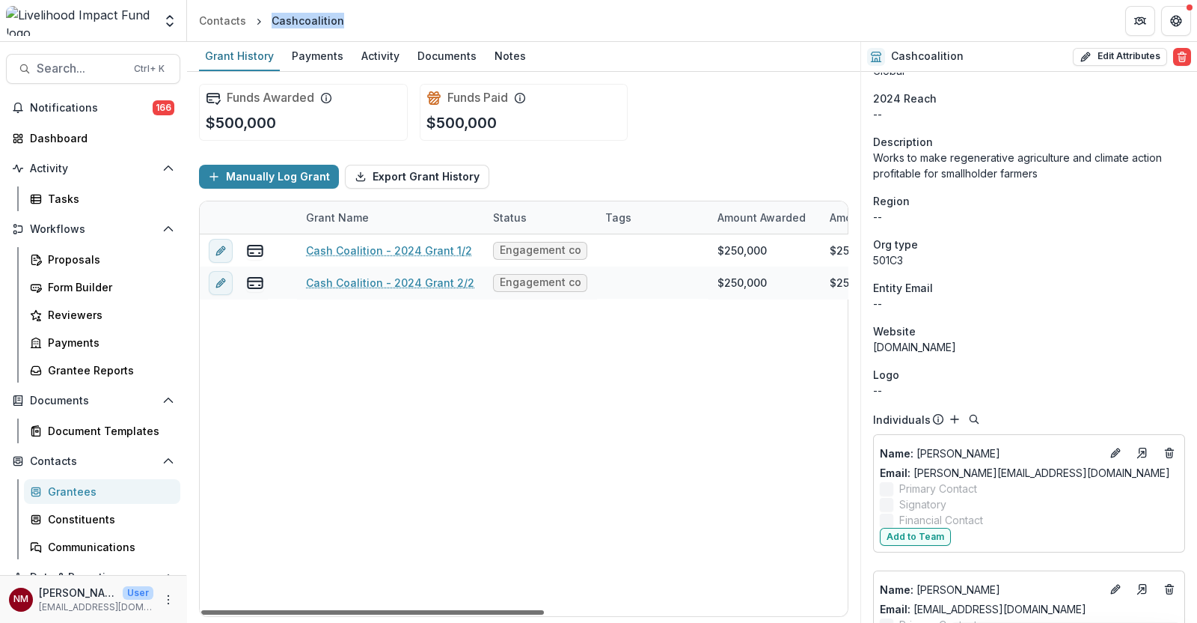
drag, startPoint x: 453, startPoint y: 611, endPoint x: 430, endPoint y: 556, distance: 59.1
click at [430, 610] on div at bounding box center [372, 612] width 343 height 4
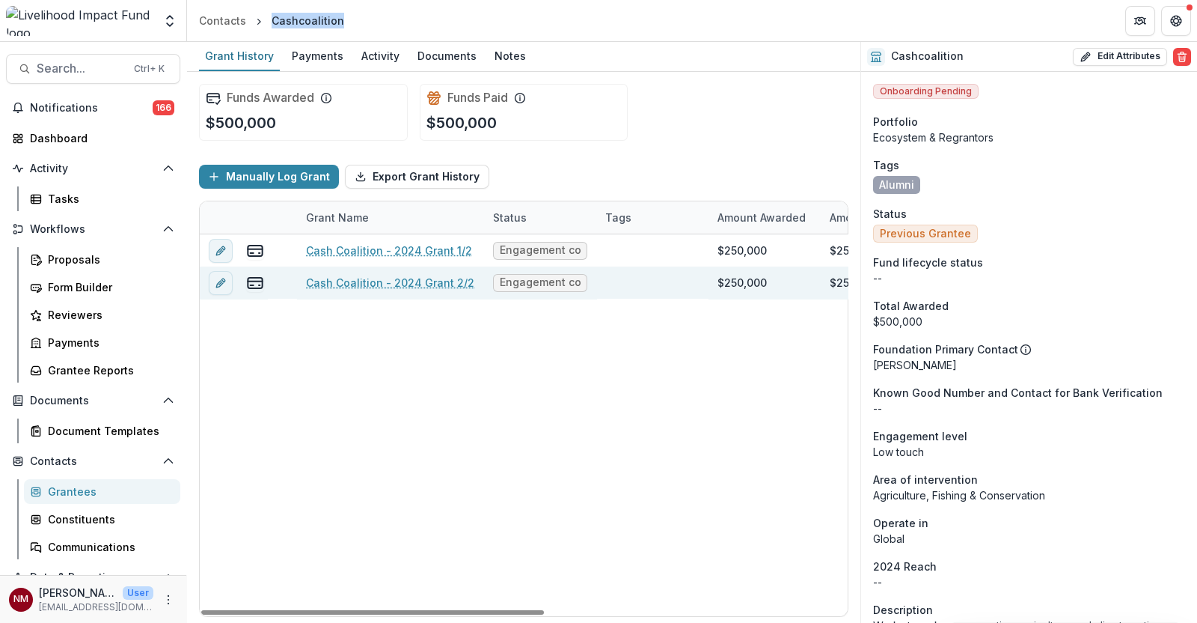
click at [356, 286] on link "Cash Coalition - 2024 Grant 2/2" at bounding box center [390, 283] width 168 height 16
